Goal: Task Accomplishment & Management: Manage account settings

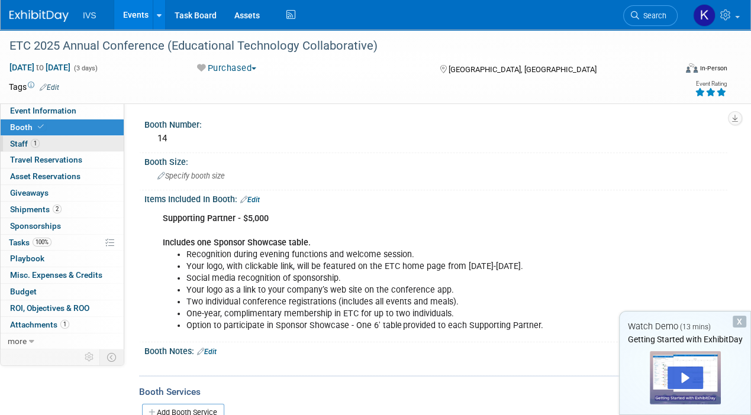
click at [26, 141] on span "Staff 1" at bounding box center [25, 143] width 30 height 9
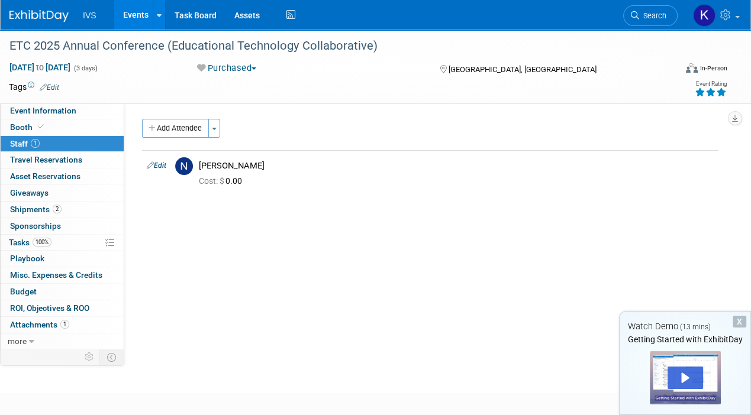
click at [152, 198] on div "Add Attendee Toggle Dropdown Quick -Tag Attendees Apply X (me) select all" at bounding box center [430, 163] width 576 height 88
click at [462, 12] on div "IVS Events Add Event Bulk Upload Events Shareable Event Boards Recently Viewed …" at bounding box center [367, 15] width 717 height 30
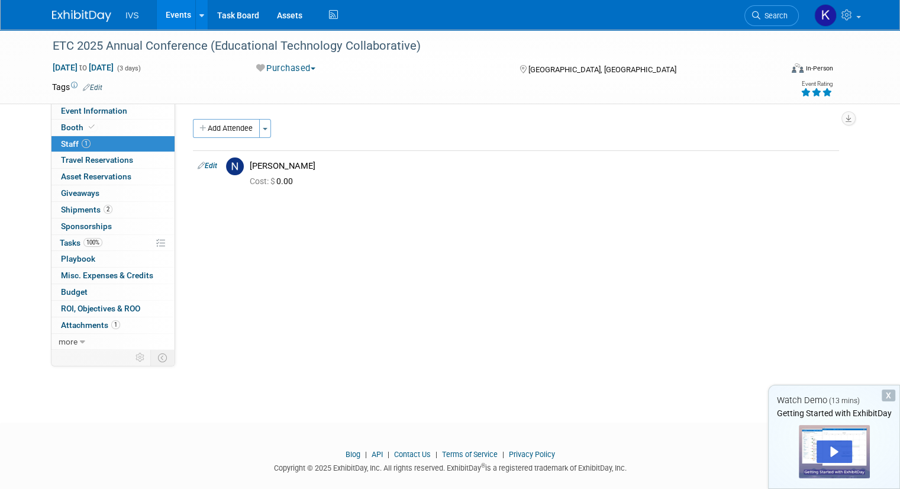
click at [71, 11] on img at bounding box center [81, 16] width 59 height 12
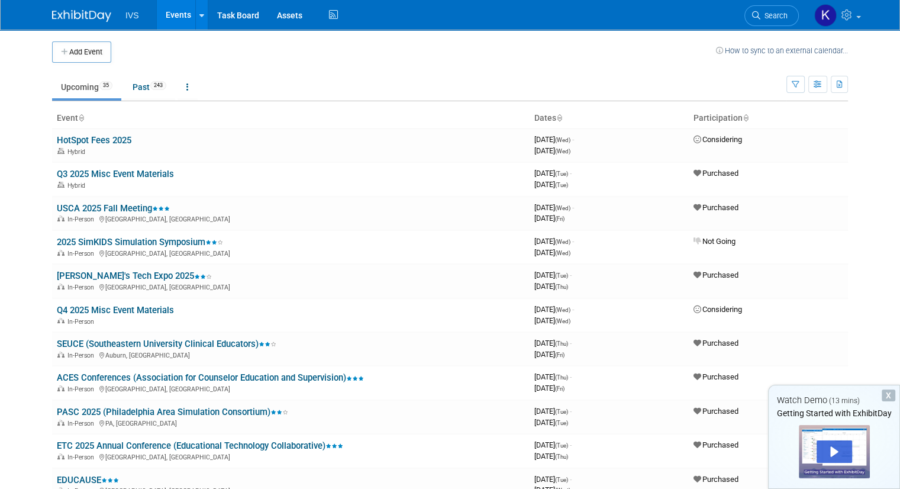
click at [173, 17] on link "Events" at bounding box center [178, 15] width 43 height 30
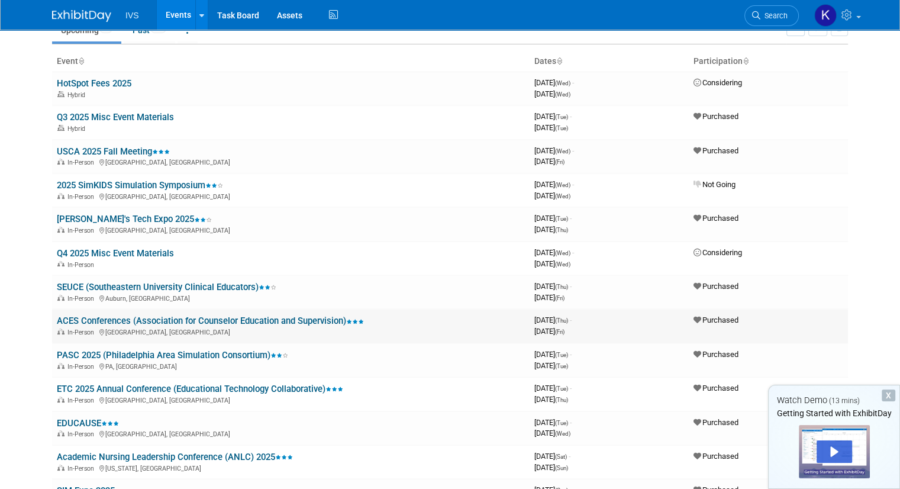
scroll to position [58, 0]
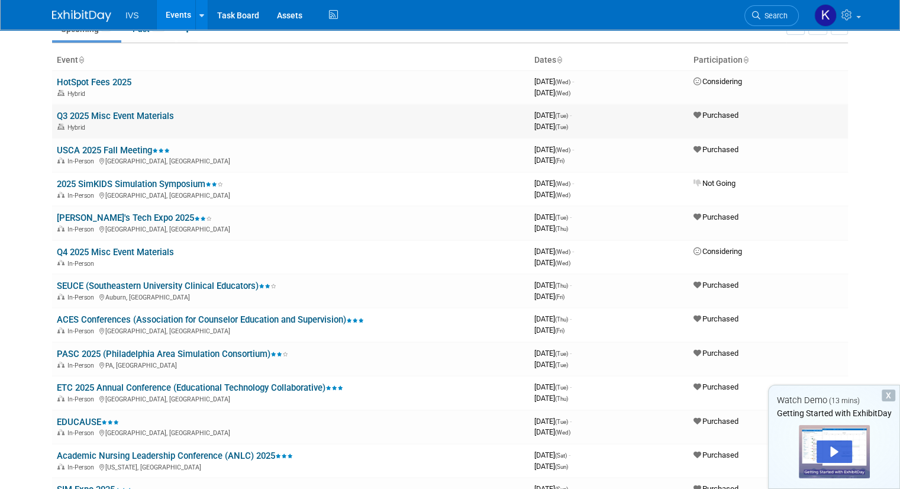
click at [93, 115] on link "Q3 2025 Misc Event Materials" at bounding box center [115, 116] width 117 height 11
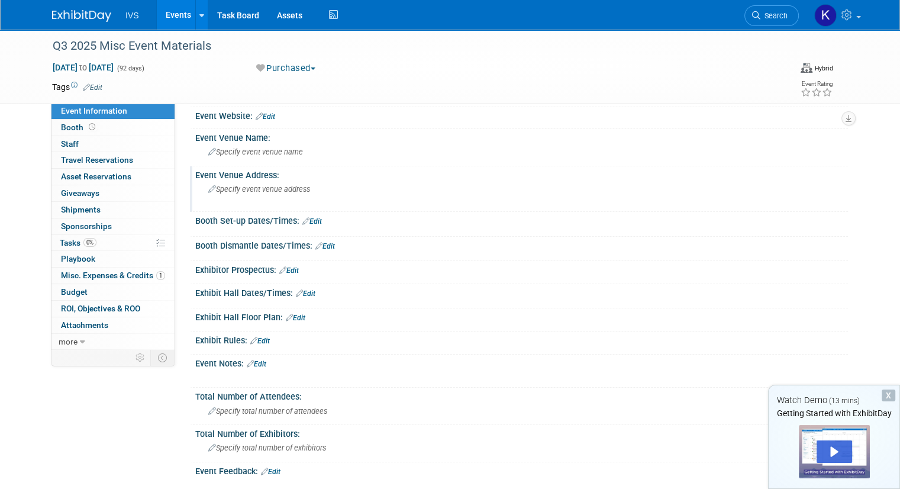
scroll to position [96, 0]
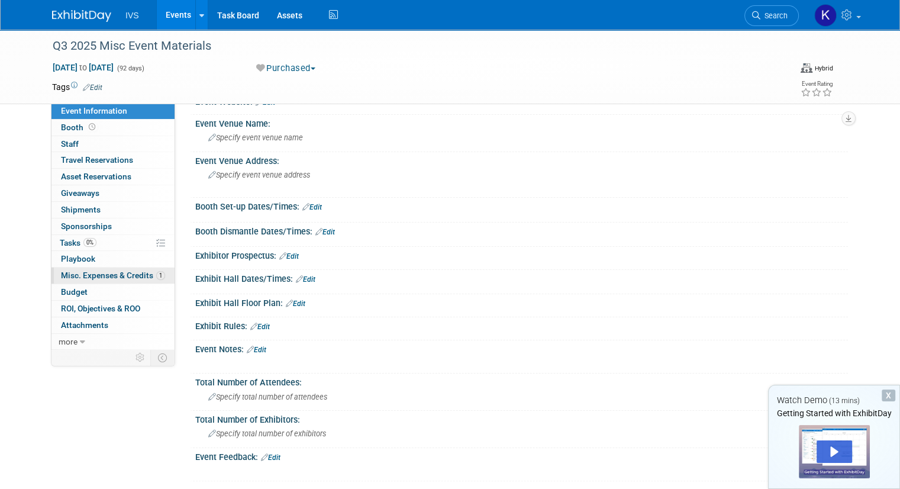
click at [95, 271] on span "Misc. Expenses & Credits 1" at bounding box center [113, 274] width 104 height 9
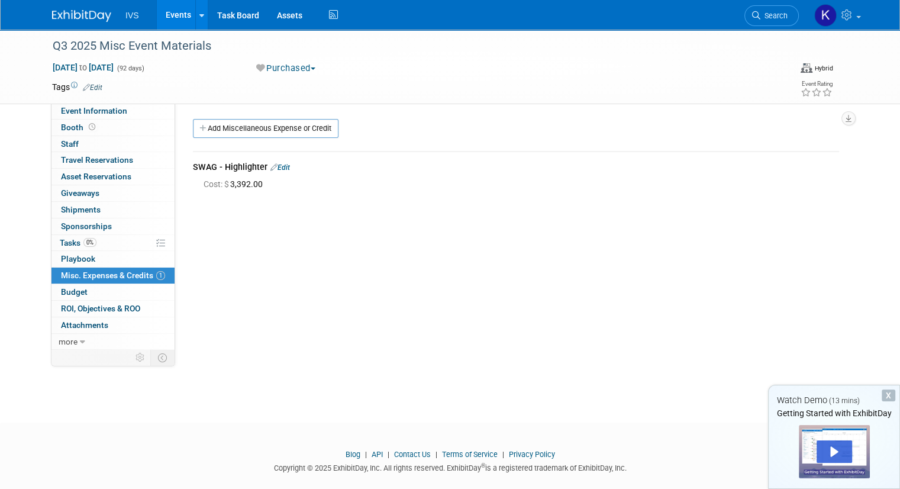
click at [270, 164] on link "Edit" at bounding box center [280, 167] width 20 height 8
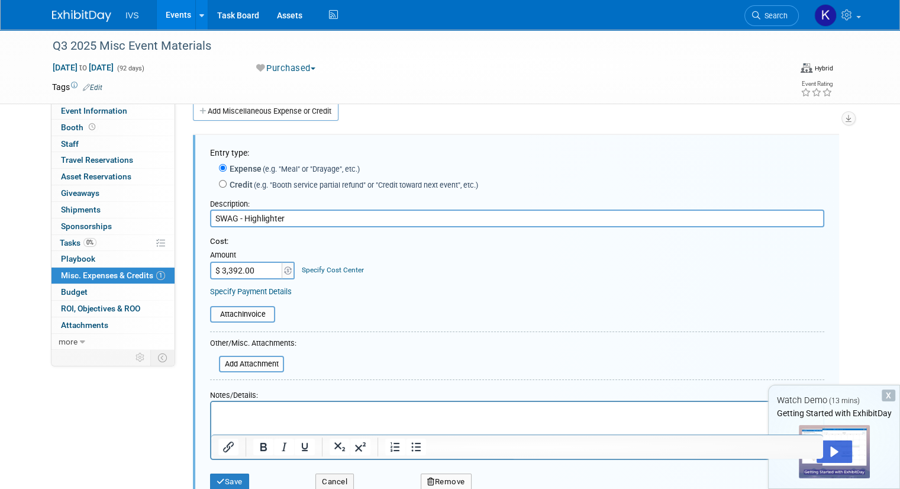
click at [232, 273] on input "$ 3,392.00" at bounding box center [247, 270] width 74 height 18
type input "$ 4,722.50"
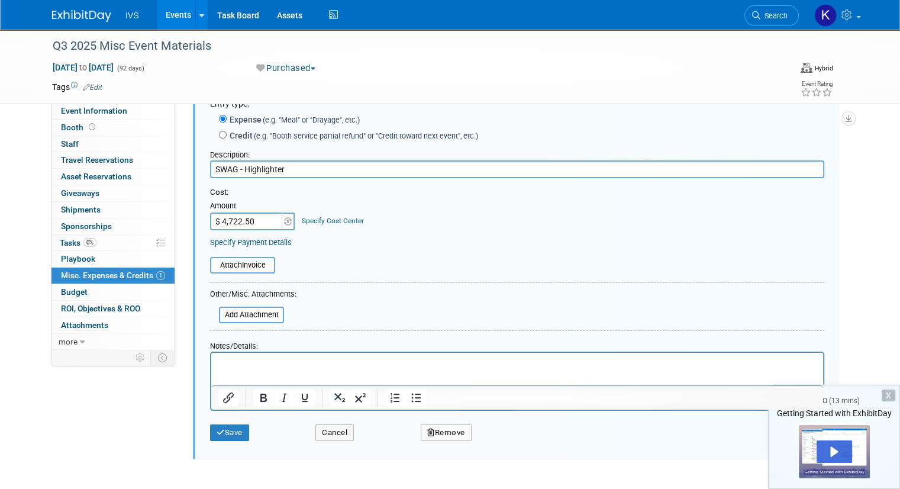
scroll to position [79, 0]
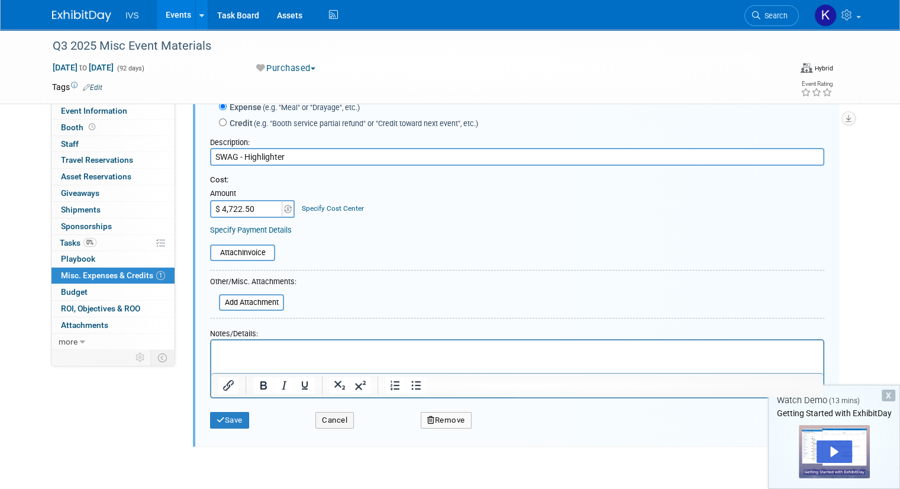
click at [355, 267] on form "Entry type: Expense (e.g. "Meal" or "Drayage", etc.) Credit (e.g. "Booth servic…" at bounding box center [517, 259] width 614 height 349
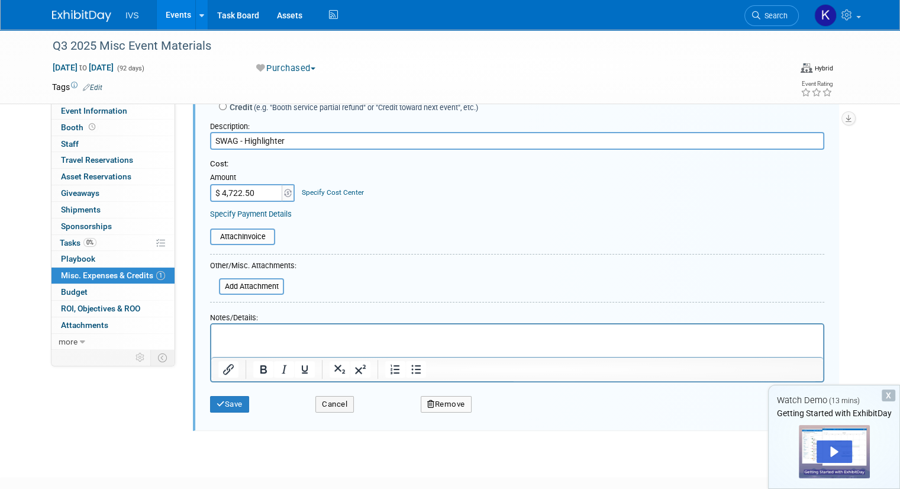
scroll to position [95, 0]
click at [235, 280] on input "file" at bounding box center [212, 286] width 141 height 14
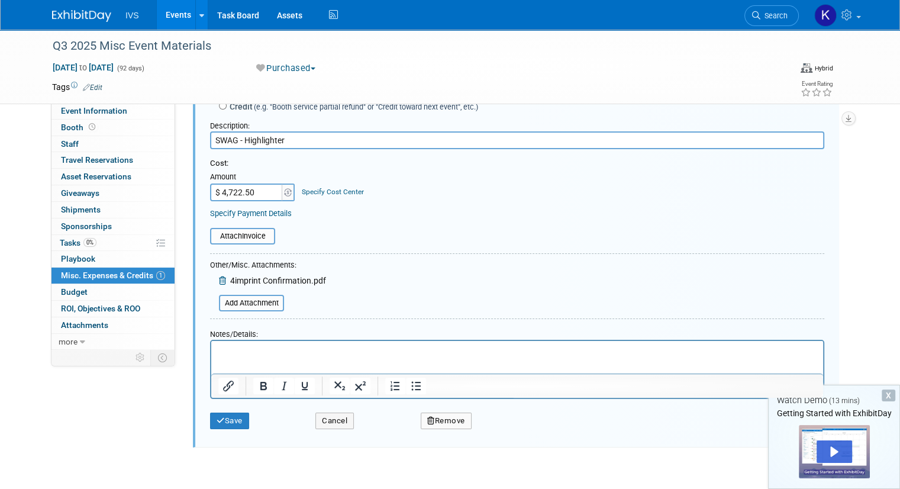
scroll to position [180, 0]
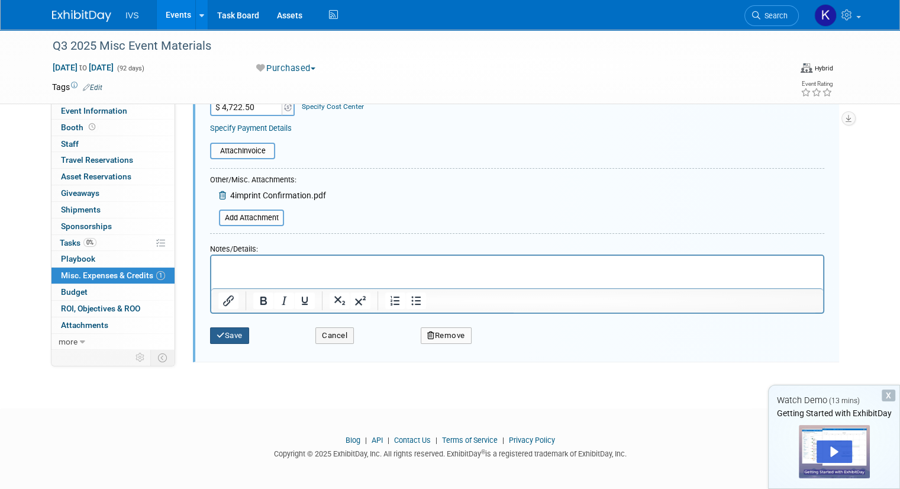
click at [217, 337] on button "Save" at bounding box center [229, 335] width 39 height 17
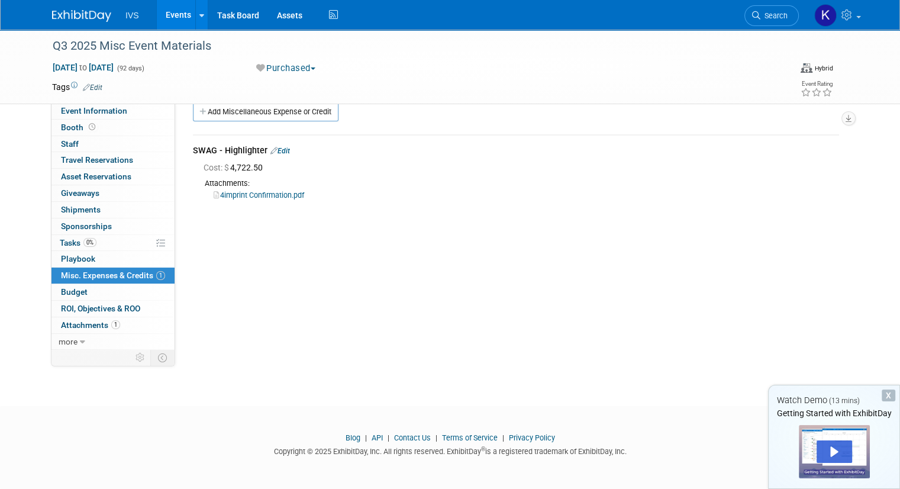
scroll to position [0, 0]
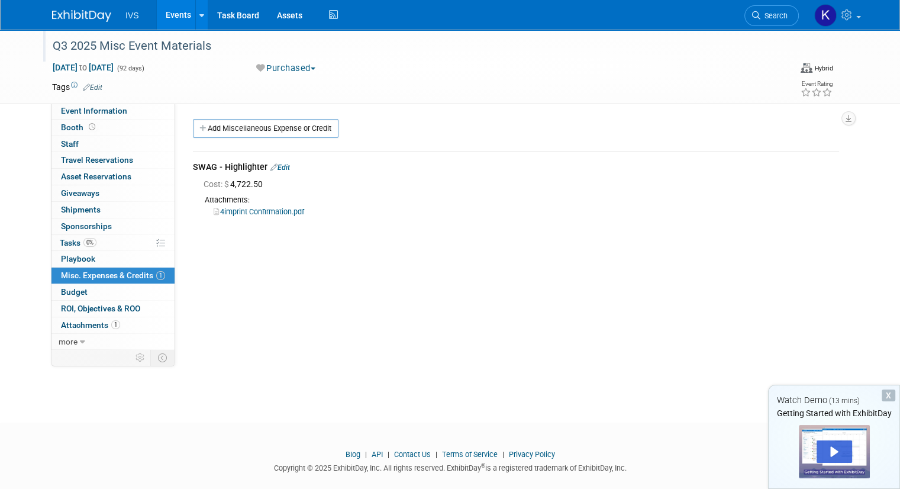
click at [587, 40] on div "Q3 2025 Misc Event Materials" at bounding box center [408, 45] width 718 height 21
